Goal: Information Seeking & Learning: Learn about a topic

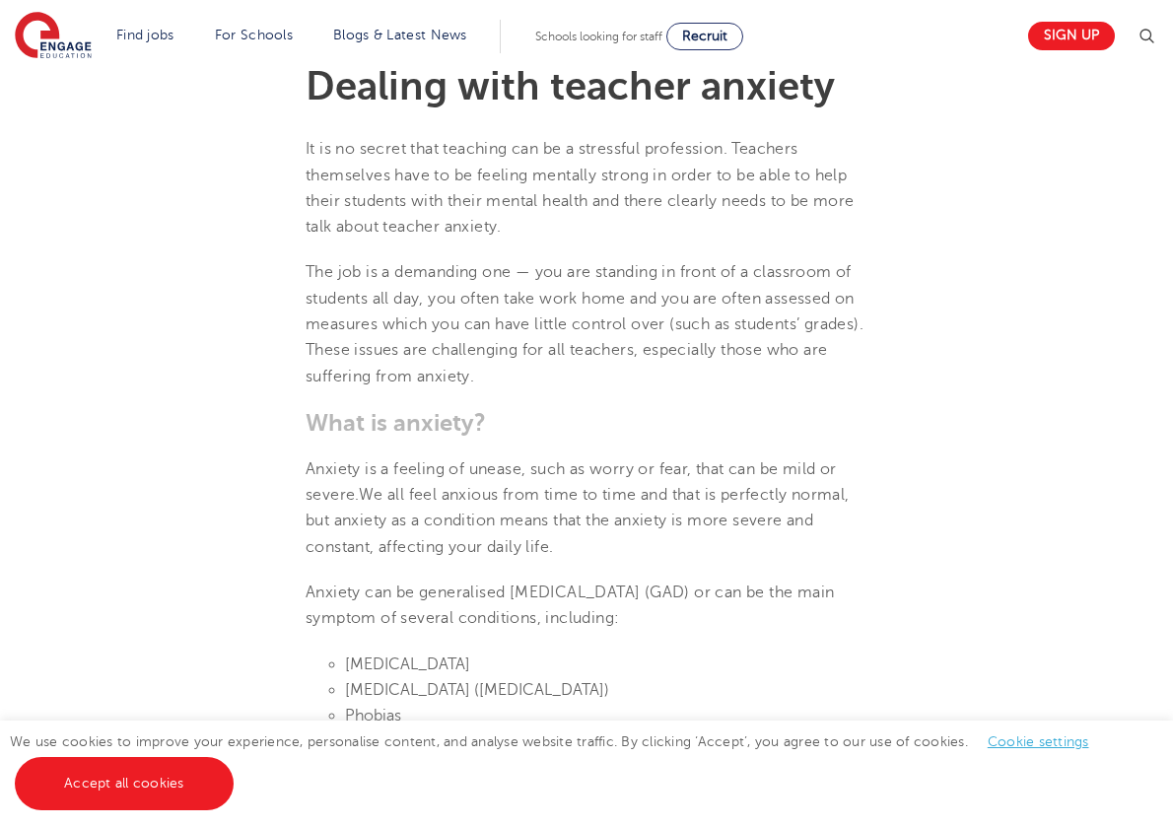
scroll to position [507, 0]
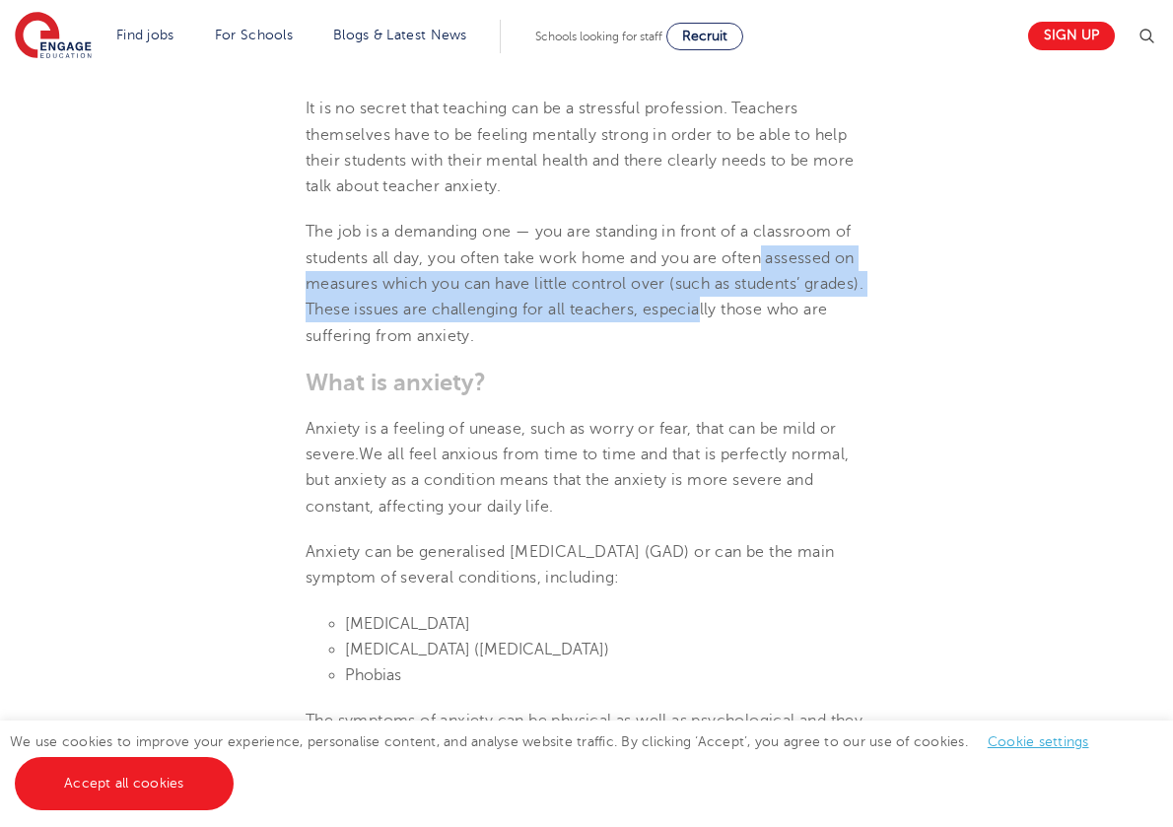
drag, startPoint x: 767, startPoint y: 263, endPoint x: 765, endPoint y: 314, distance: 51.3
click at [765, 314] on span "The job is a demanding one — you are standing in front of a classroom of studen…" at bounding box center [585, 283] width 558 height 121
click at [763, 316] on span "The job is a demanding one — you are standing in front of a classroom of studen…" at bounding box center [585, 283] width 558 height 121
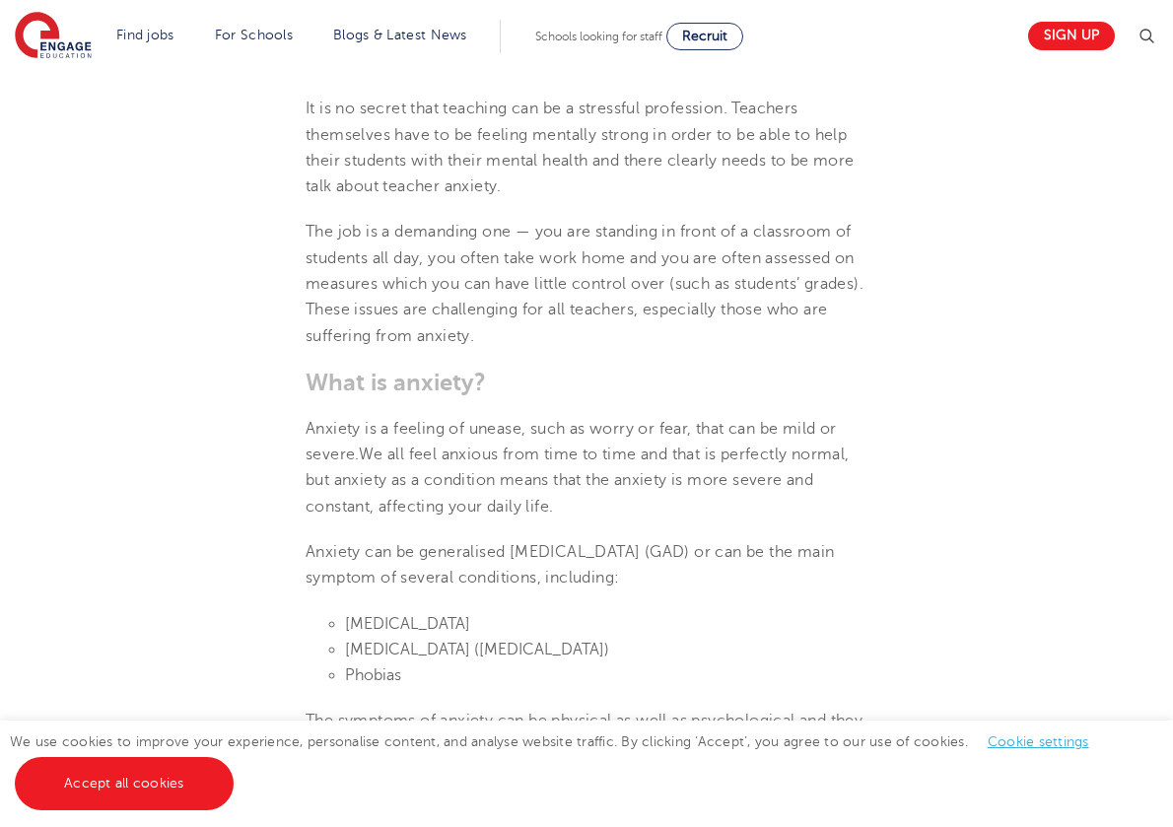
drag, startPoint x: 735, startPoint y: 333, endPoint x: 765, endPoint y: 275, distance: 65.2
click at [765, 275] on p "The job is a demanding one — you are standing in front of a classroom of studen…" at bounding box center [587, 283] width 562 height 129
click at [767, 273] on span "The job is a demanding one — you are standing in front of a classroom of studen…" at bounding box center [585, 283] width 558 height 121
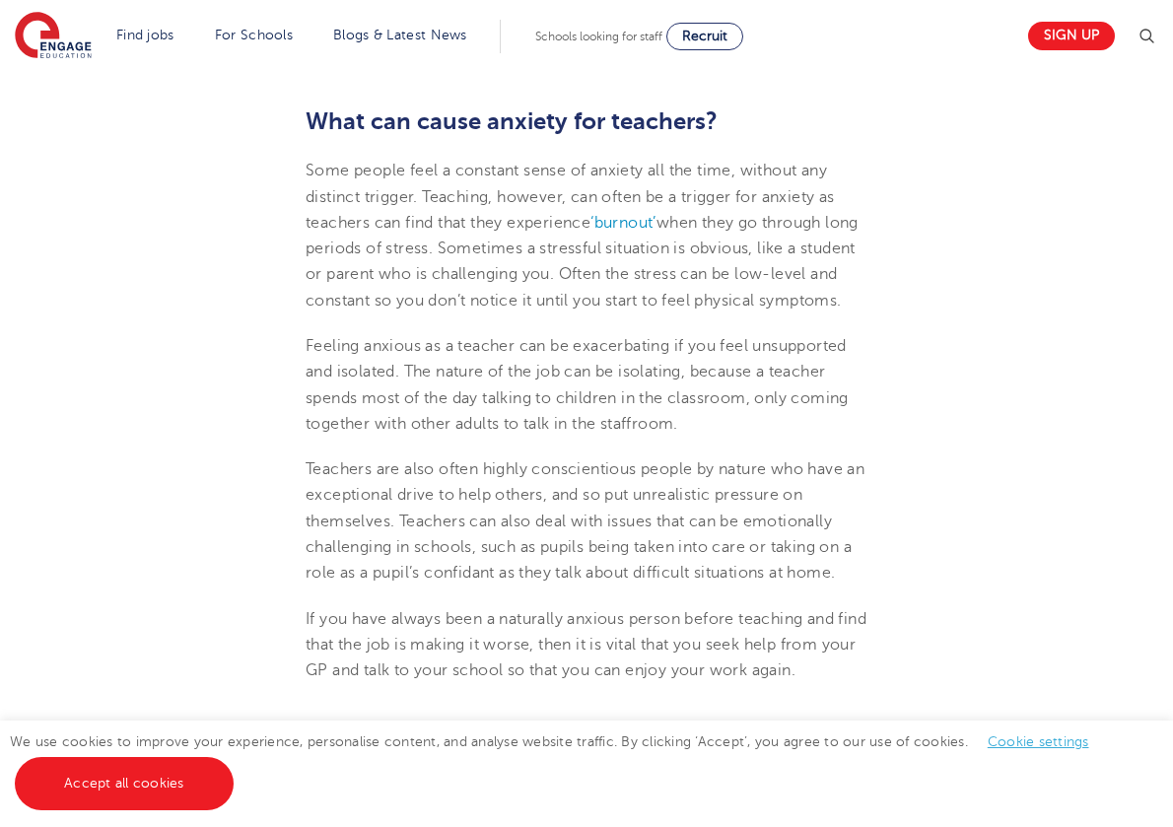
scroll to position [1624, 0]
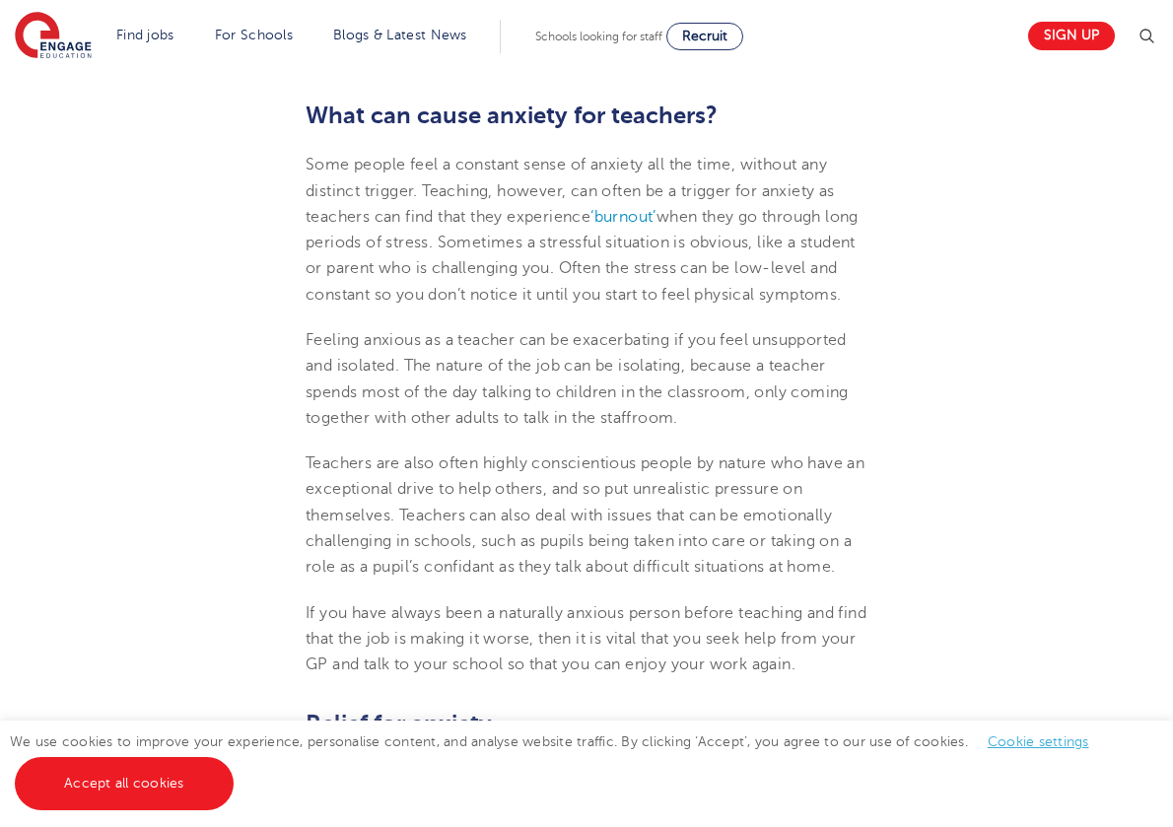
drag, startPoint x: 584, startPoint y: 234, endPoint x: 648, endPoint y: 299, distance: 90.6
click at [648, 299] on p "Some people feel a constant sense of anxiety all the time, without any distinct…" at bounding box center [587, 230] width 562 height 156
click at [648, 298] on p "Some people feel a constant sense of anxiety all the time, without any distinct…" at bounding box center [587, 230] width 562 height 156
drag, startPoint x: 630, startPoint y: 305, endPoint x: 844, endPoint y: 248, distance: 221.1
click at [844, 248] on p "Some people feel a constant sense of anxiety all the time, without any distinct…" at bounding box center [587, 230] width 562 height 156
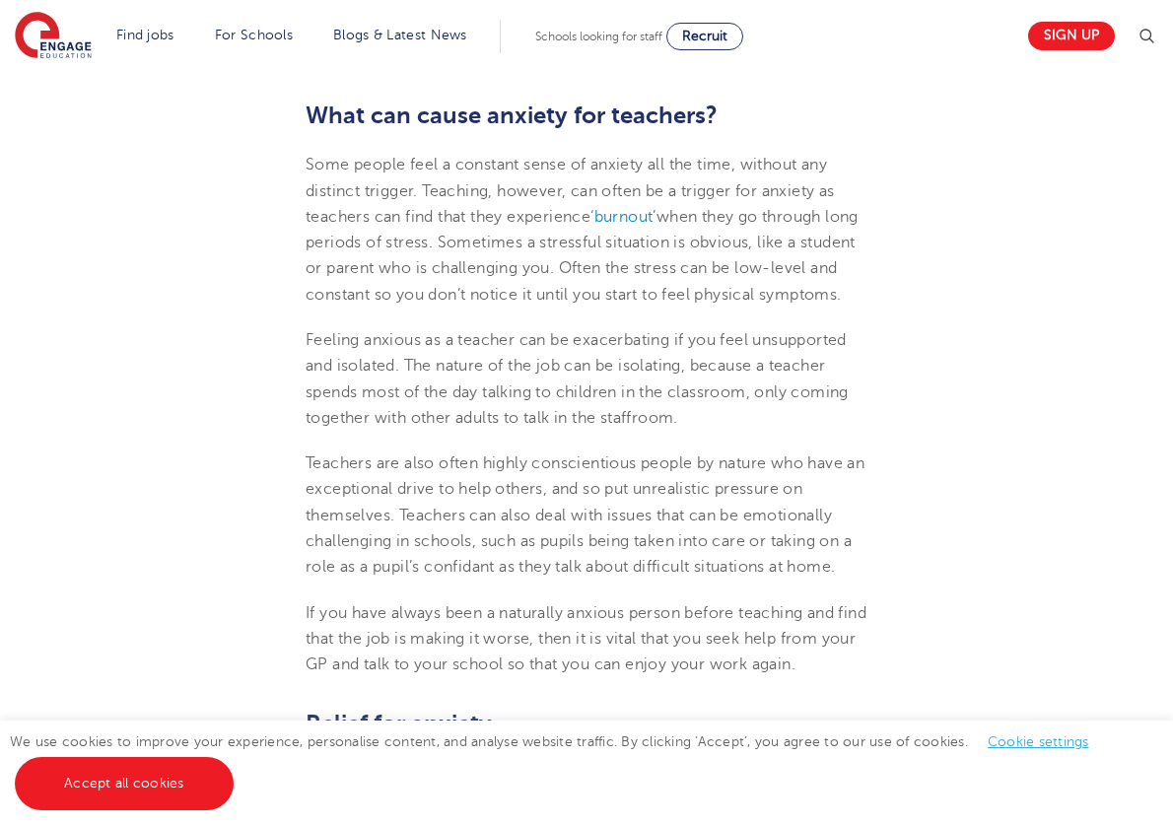
click at [851, 243] on p "Some people feel a constant sense of anxiety all the time, without any distinct…" at bounding box center [587, 230] width 562 height 156
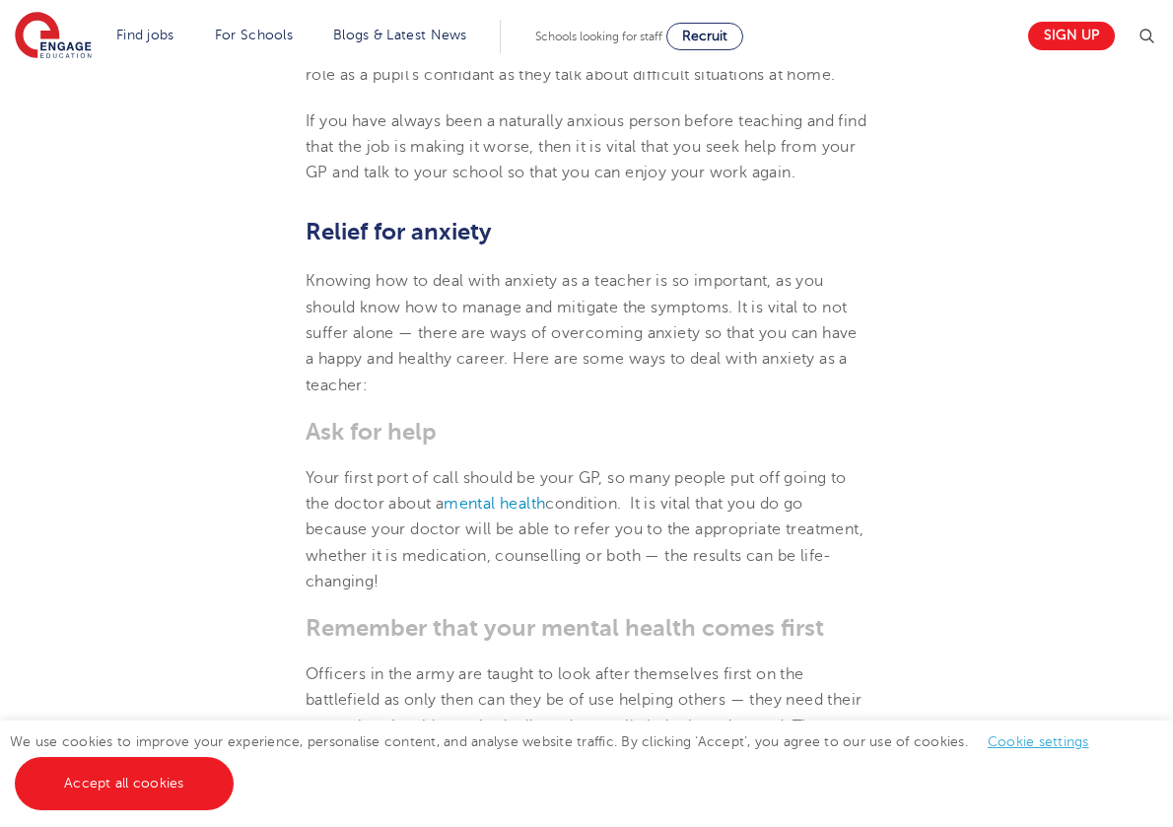
scroll to position [2533, 0]
